Goal: Navigation & Orientation: Find specific page/section

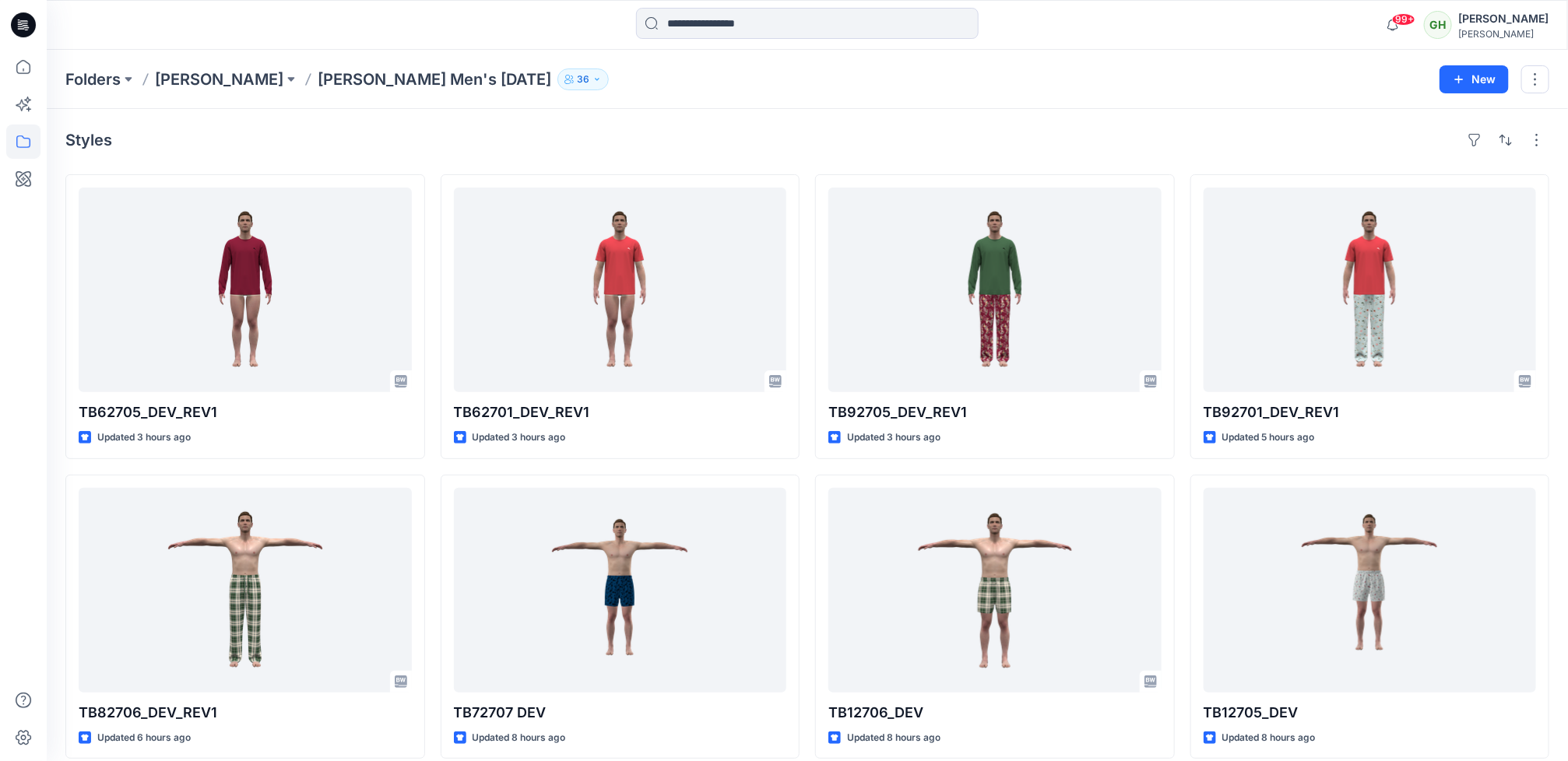
click at [31, 31] on icon at bounding box center [23, 25] width 25 height 25
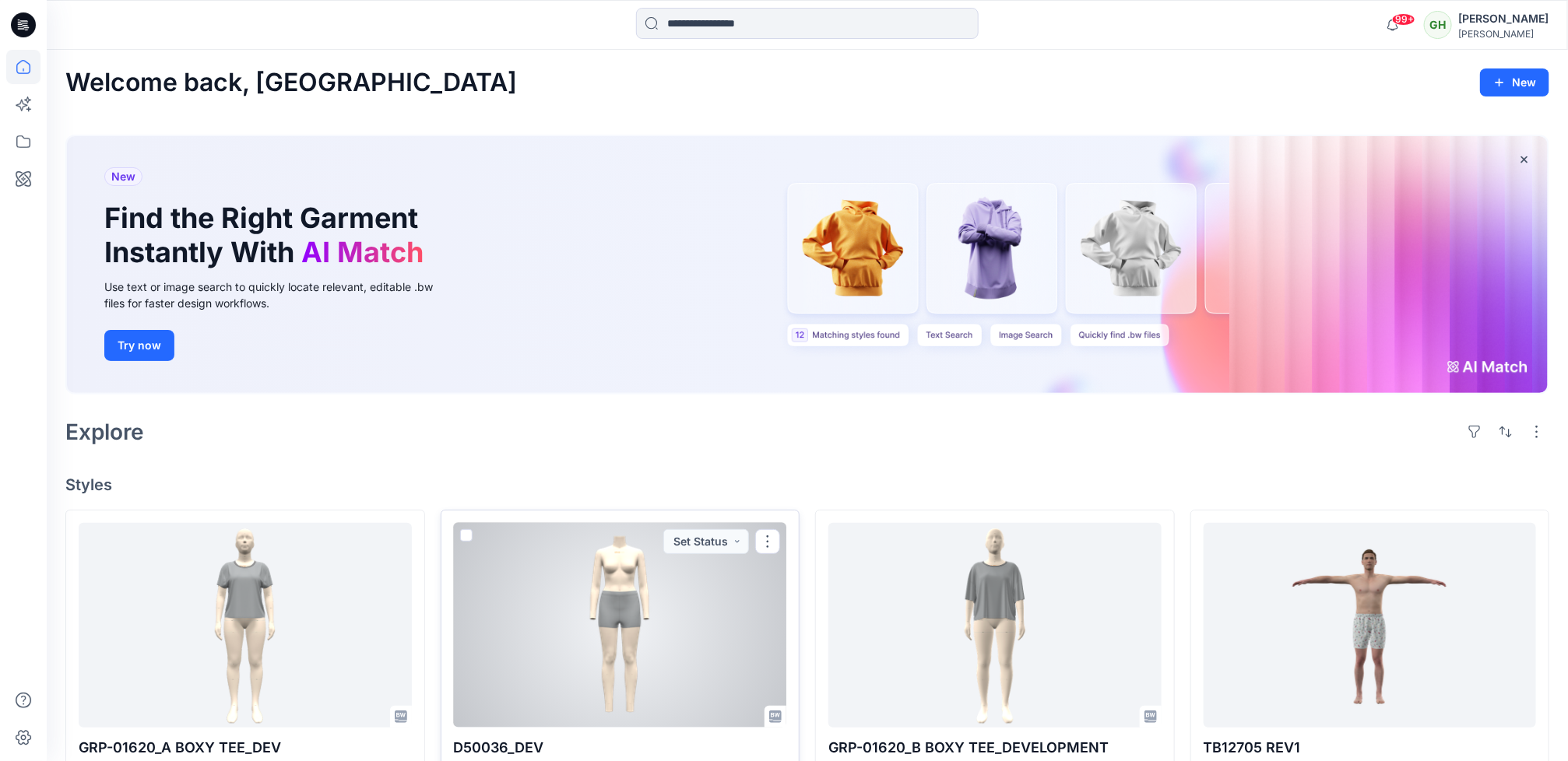
click at [692, 618] on div at bounding box center [620, 624] width 334 height 205
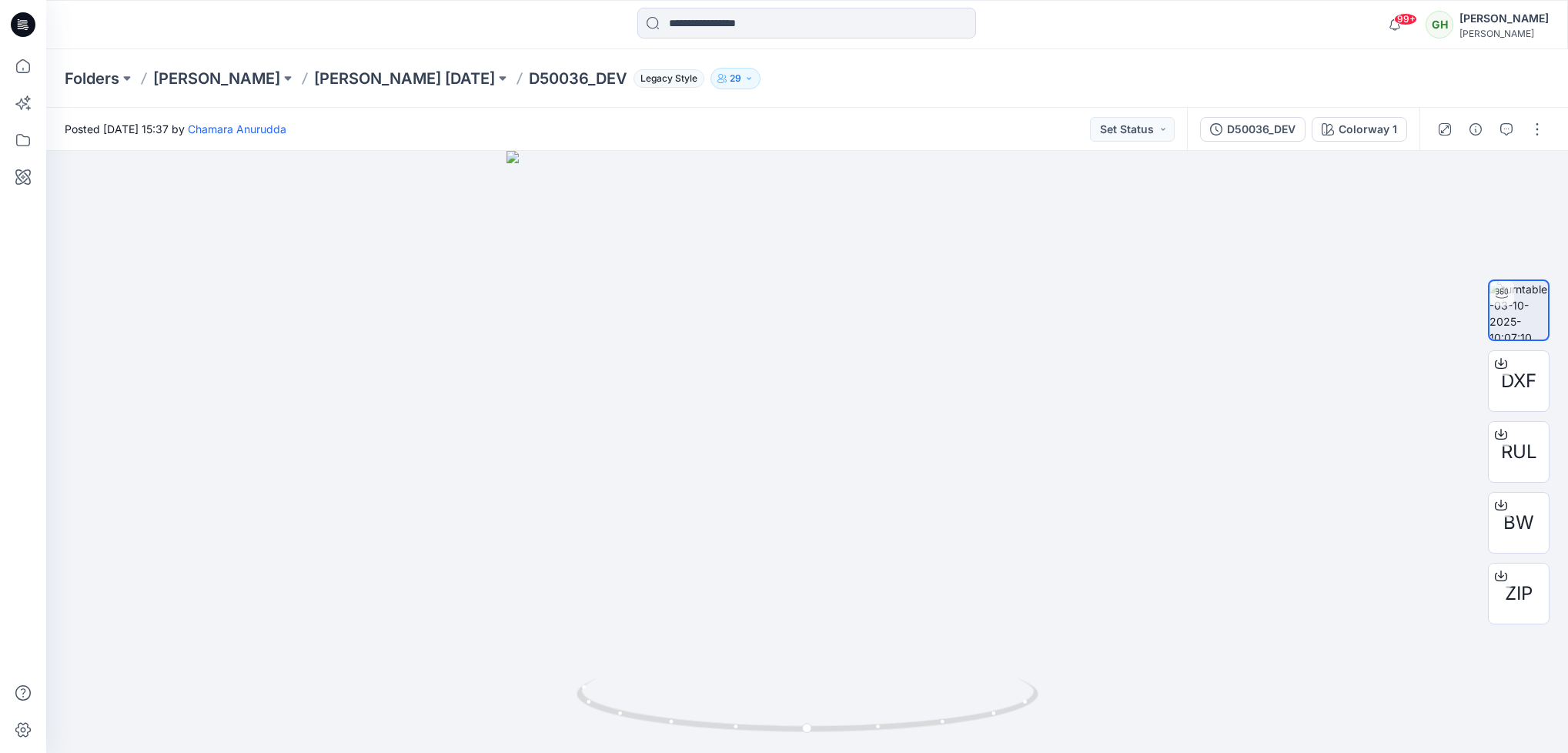
click at [28, 30] on icon at bounding box center [23, 24] width 24 height 24
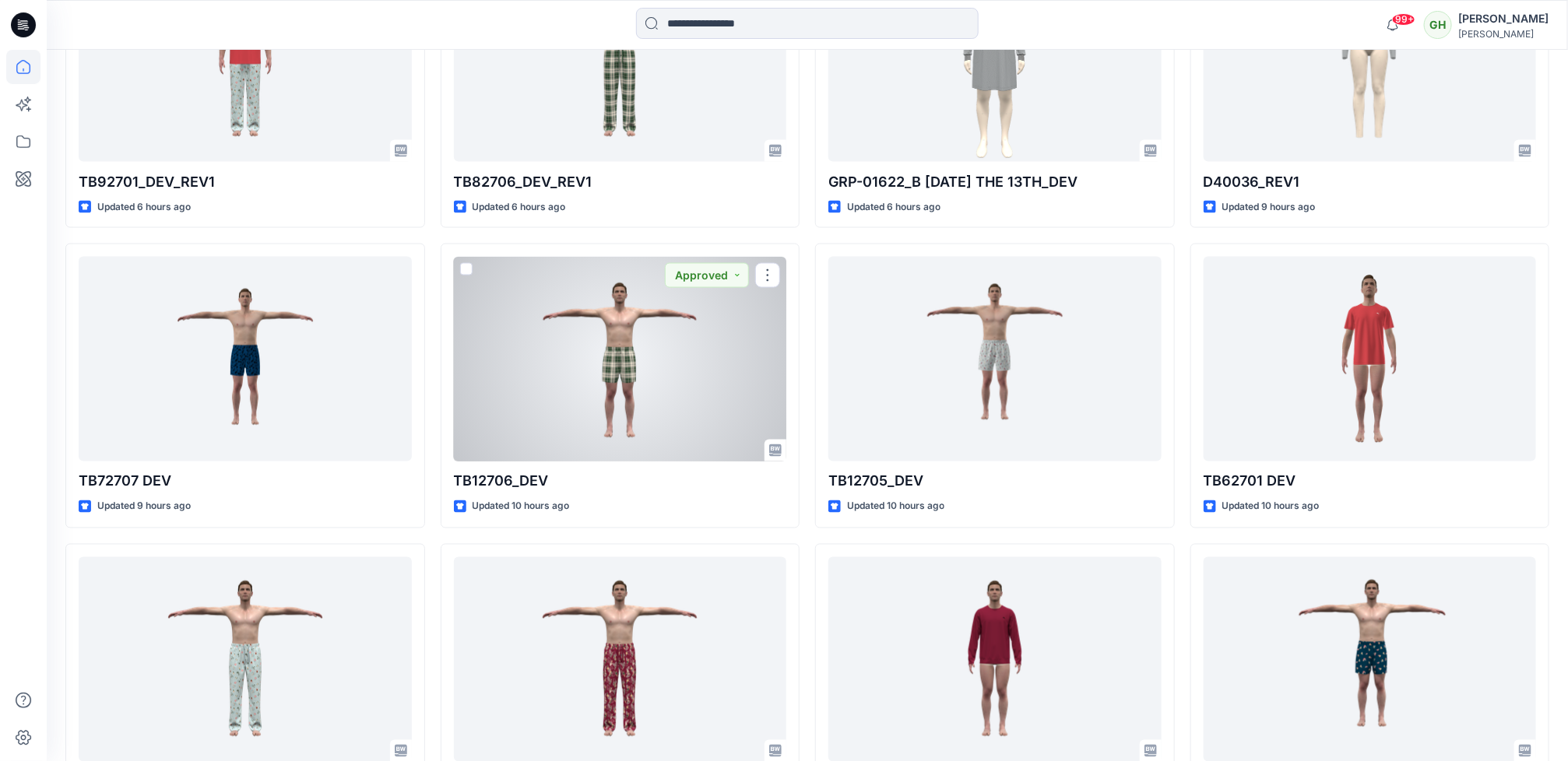
scroll to position [1175, 0]
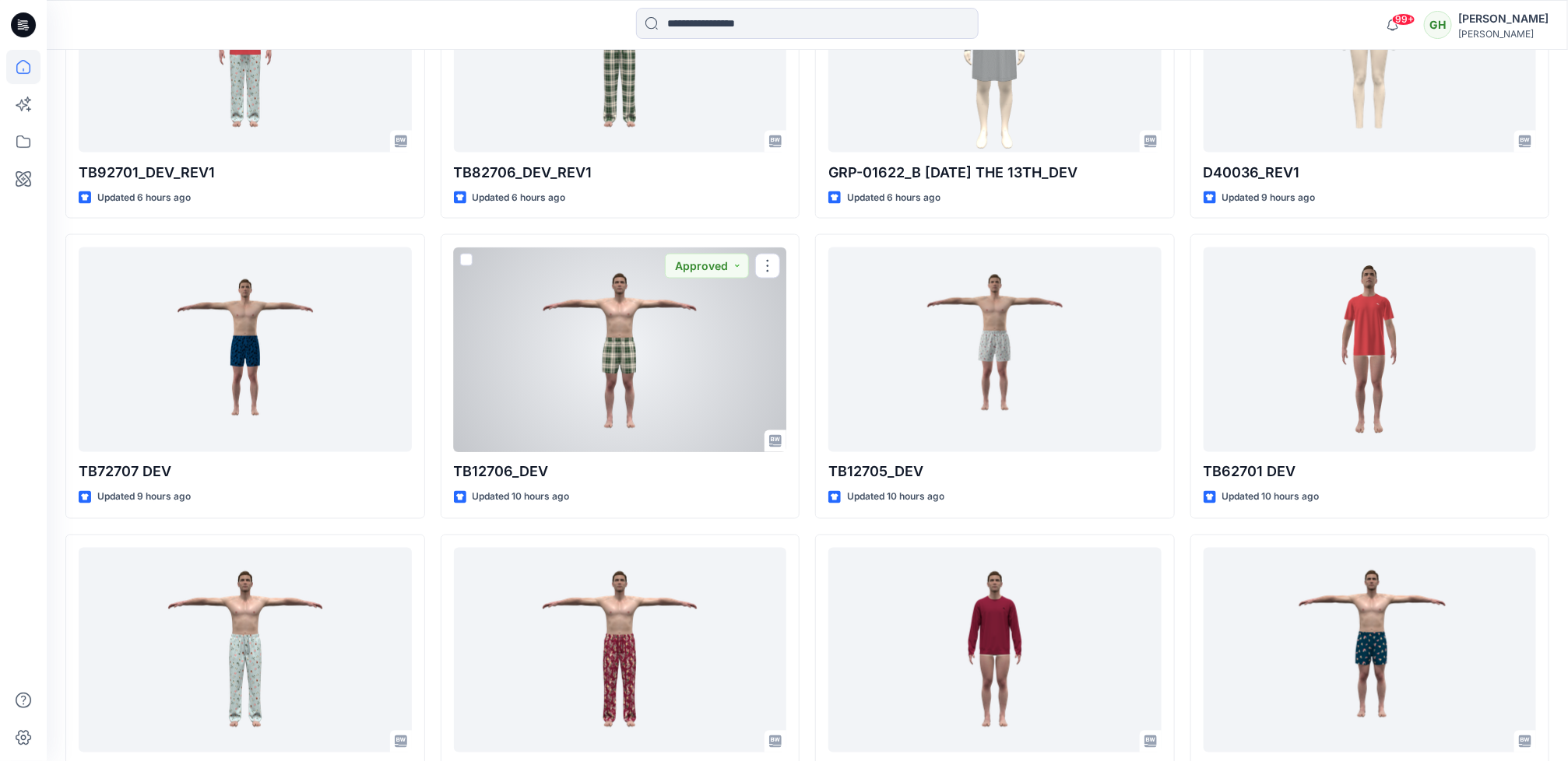
click at [666, 410] on div at bounding box center [620, 349] width 334 height 205
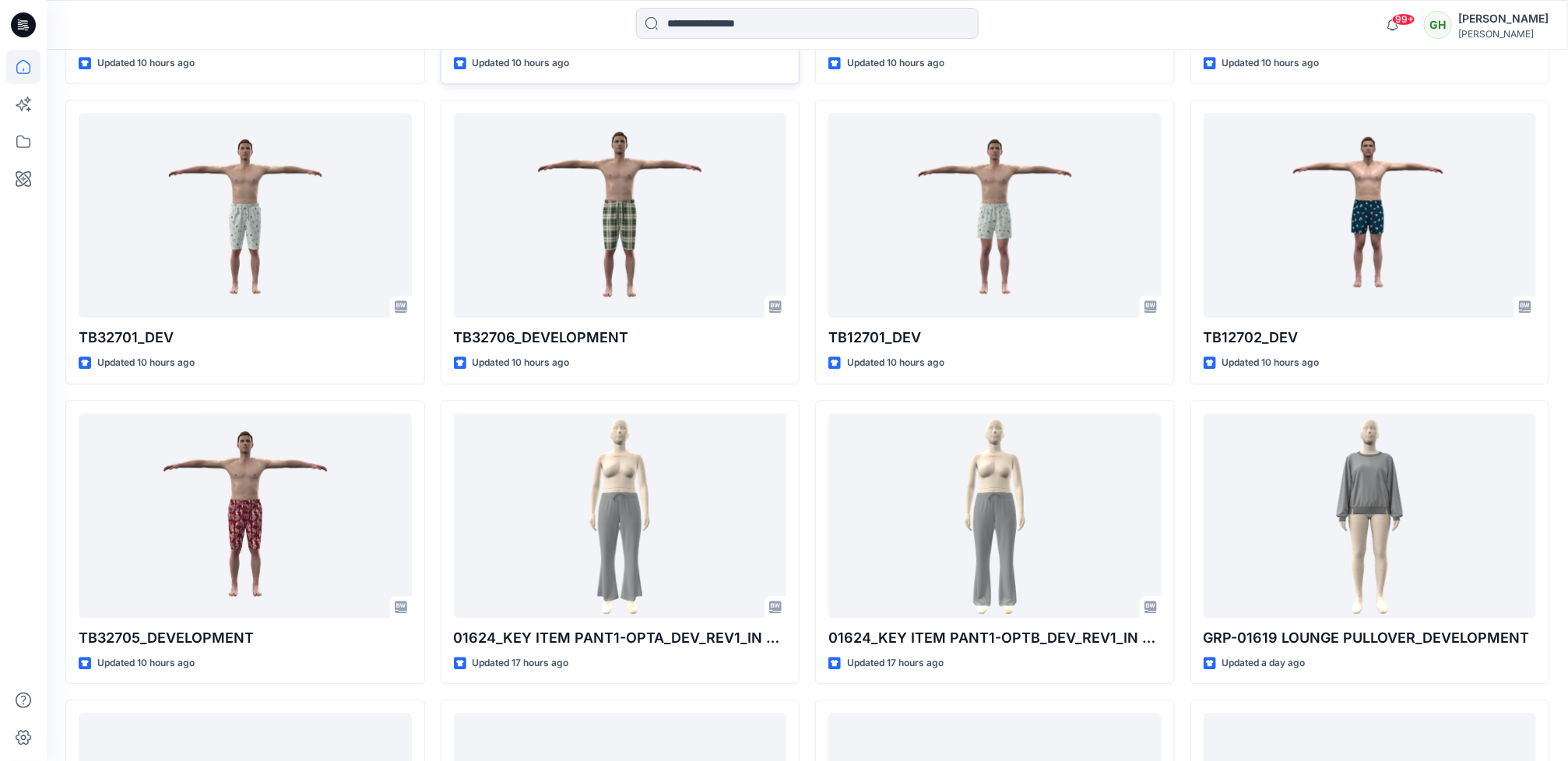
scroll to position [1959, 0]
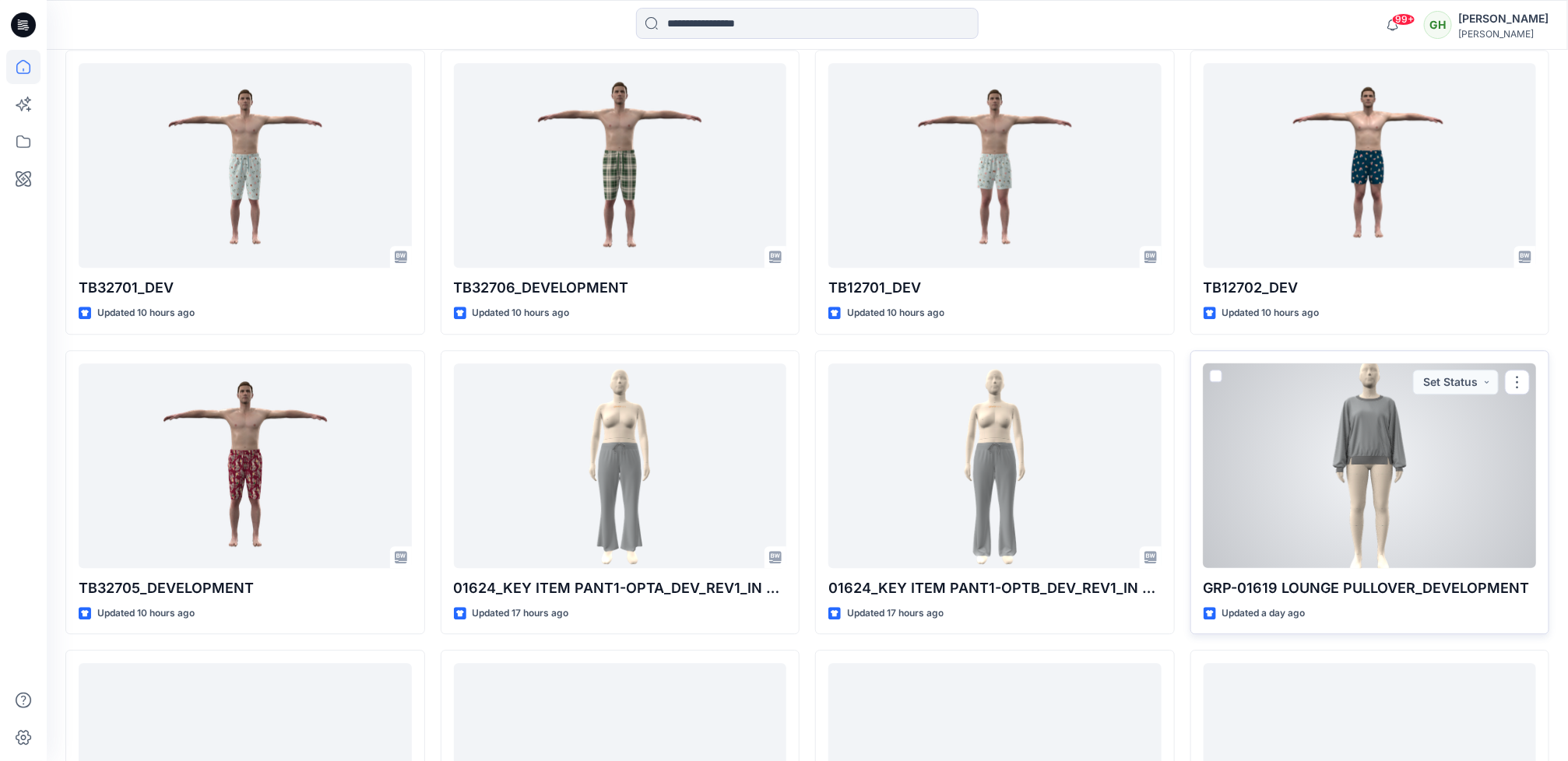
click at [1382, 514] on div at bounding box center [1370, 465] width 334 height 205
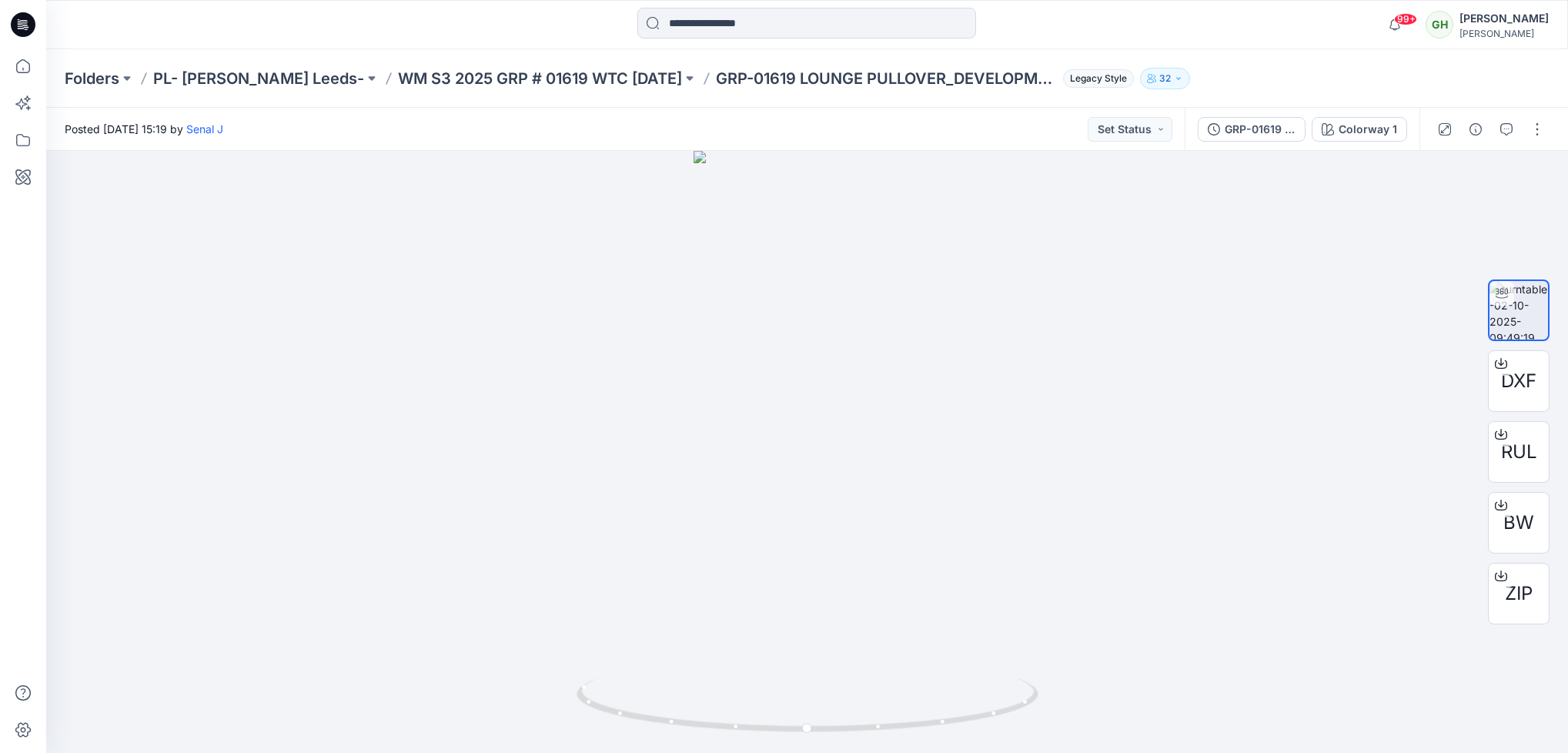
click at [25, 24] on icon at bounding box center [23, 24] width 24 height 24
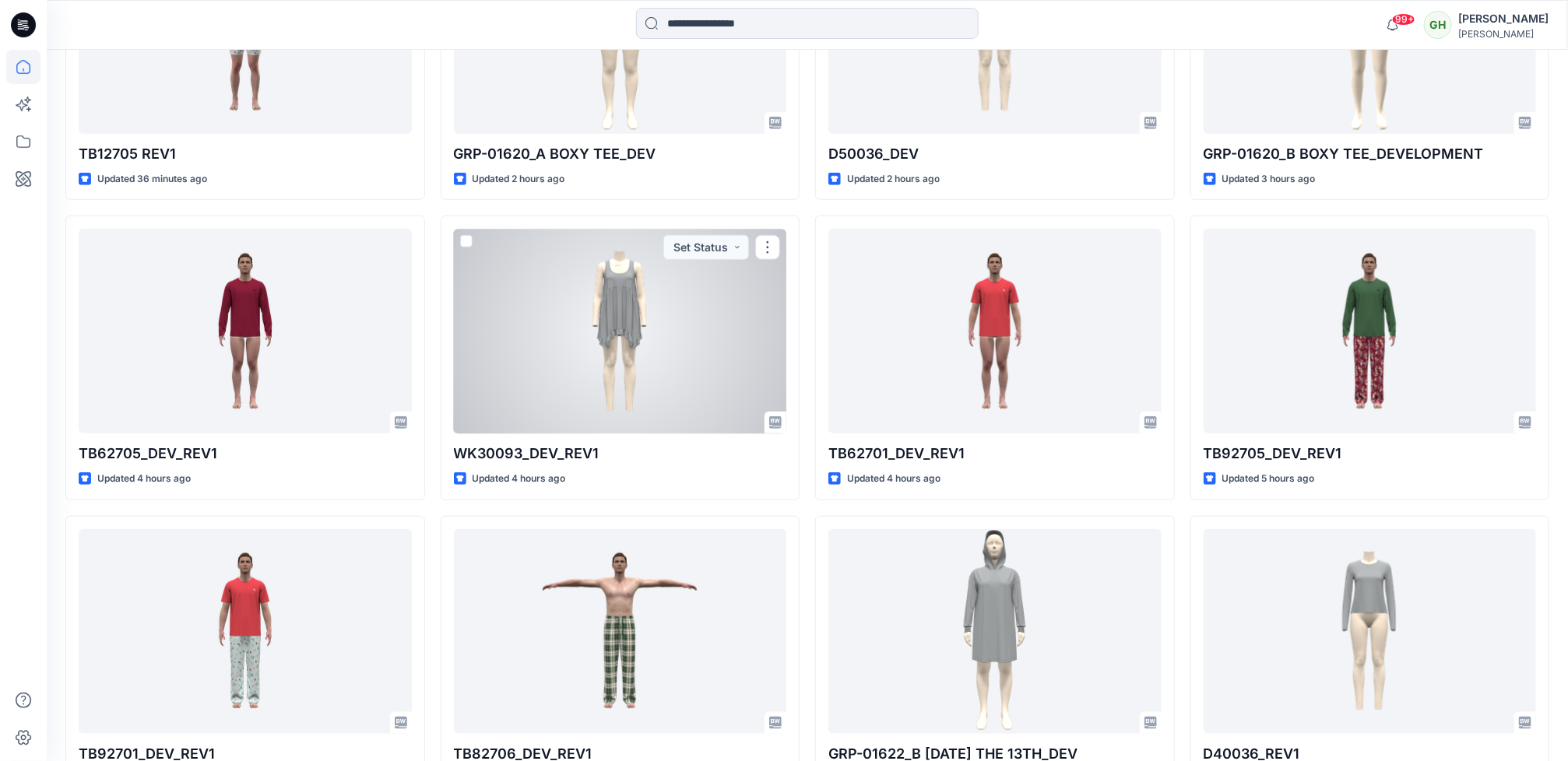
scroll to position [701, 0]
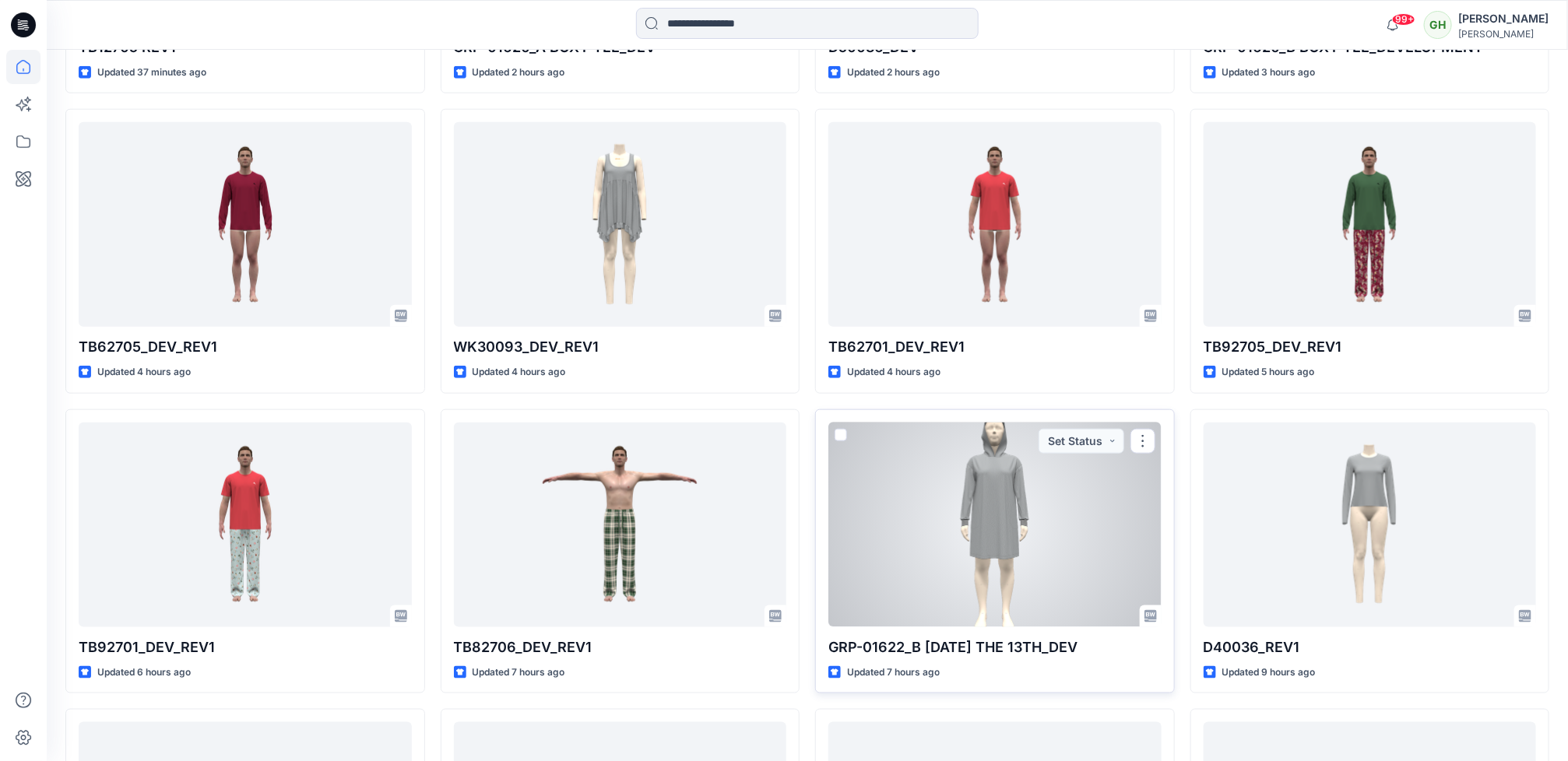
click at [859, 540] on div at bounding box center [995, 524] width 334 height 205
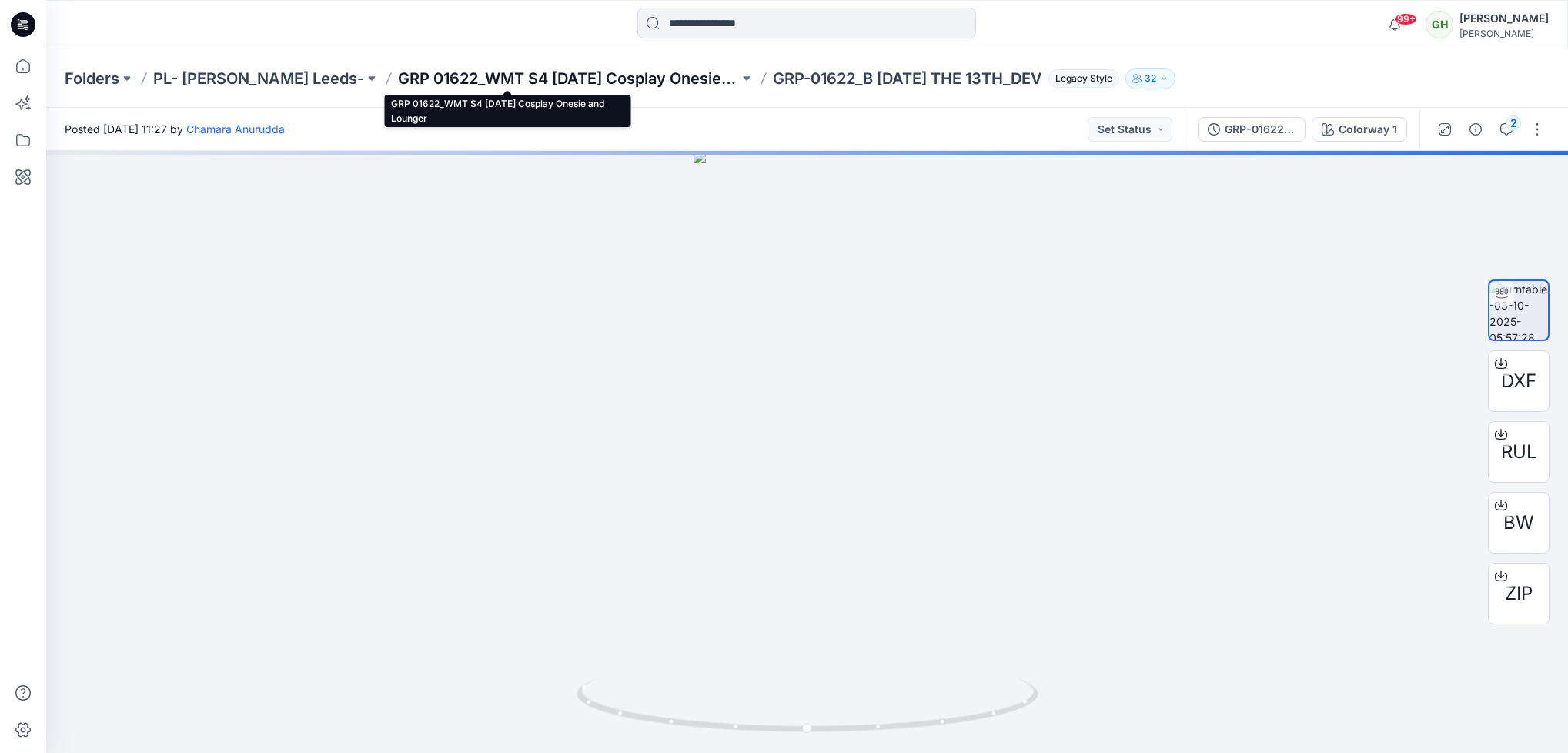
click at [538, 78] on p "GRP 01622_WMT S4 [DATE] Cosplay Onesie and Lounger" at bounding box center [569, 78] width 341 height 22
